Goal: Find specific page/section: Find specific page/section

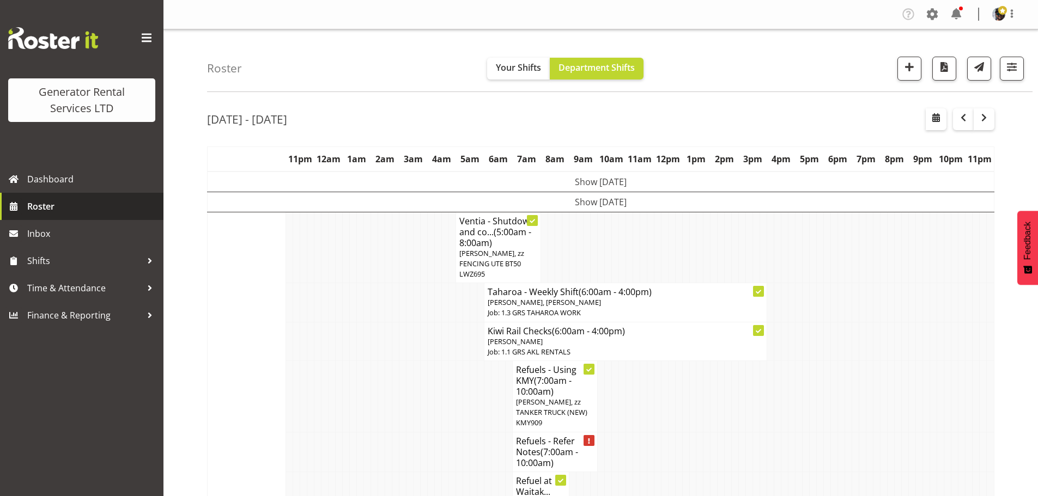
click at [87, 202] on span "Roster" at bounding box center [92, 206] width 131 height 16
click at [439, 62] on div "Roster Your Shifts Department Shifts 1 Locations Clear GRS [GEOGRAPHIC_DATA] GR…" at bounding box center [619, 60] width 825 height 63
